Goal: Navigation & Orientation: Find specific page/section

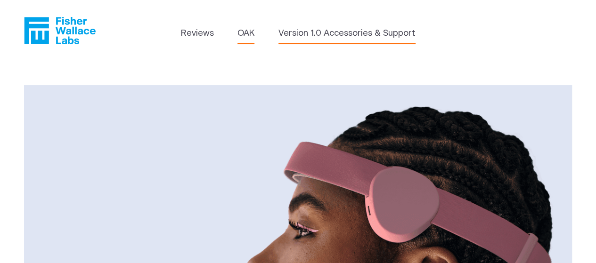
click at [328, 33] on link "Version 1.0 Accessories & Support" at bounding box center [346, 33] width 137 height 13
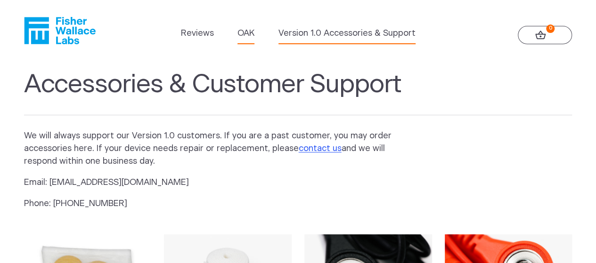
click at [246, 35] on link "OAK" at bounding box center [245, 33] width 17 height 13
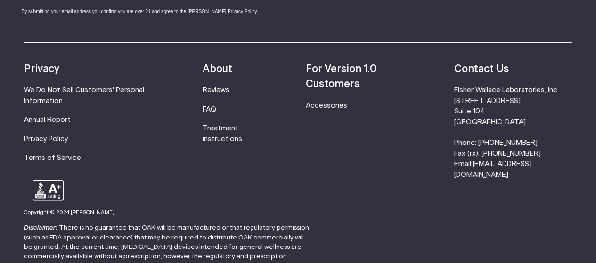
scroll to position [1696, 0]
